Goal: Find specific page/section: Find specific page/section

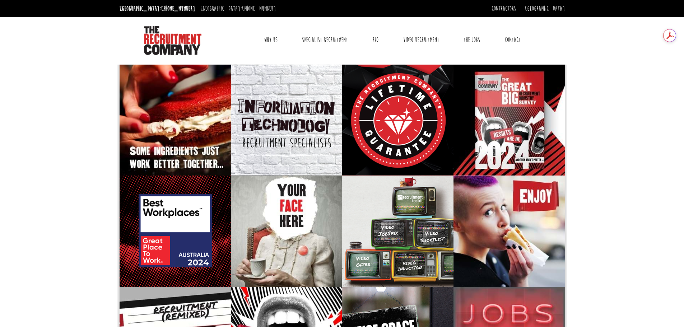
click at [513, 41] on link "Contact" at bounding box center [513, 40] width 27 height 18
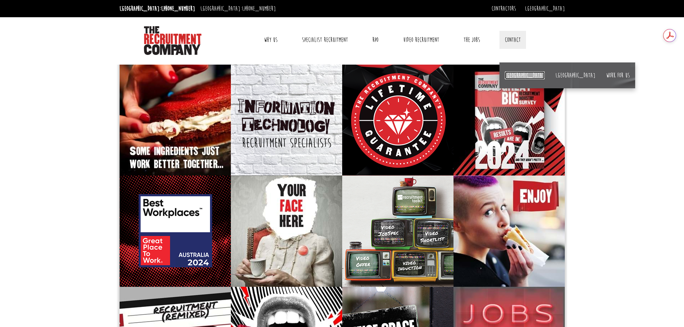
click at [511, 74] on link "[GEOGRAPHIC_DATA]" at bounding box center [525, 76] width 40 height 8
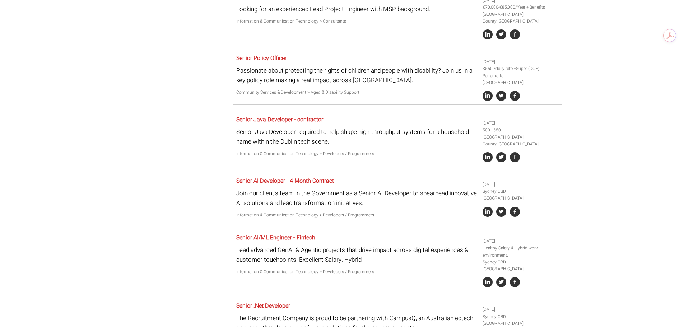
scroll to position [611, 0]
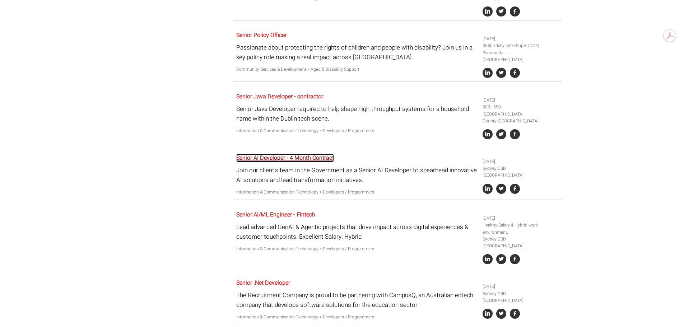
click at [305, 154] on link "Senior AI Developer - 4 Month Contract" at bounding box center [285, 158] width 98 height 9
